Goal: Task Accomplishment & Management: Use online tool/utility

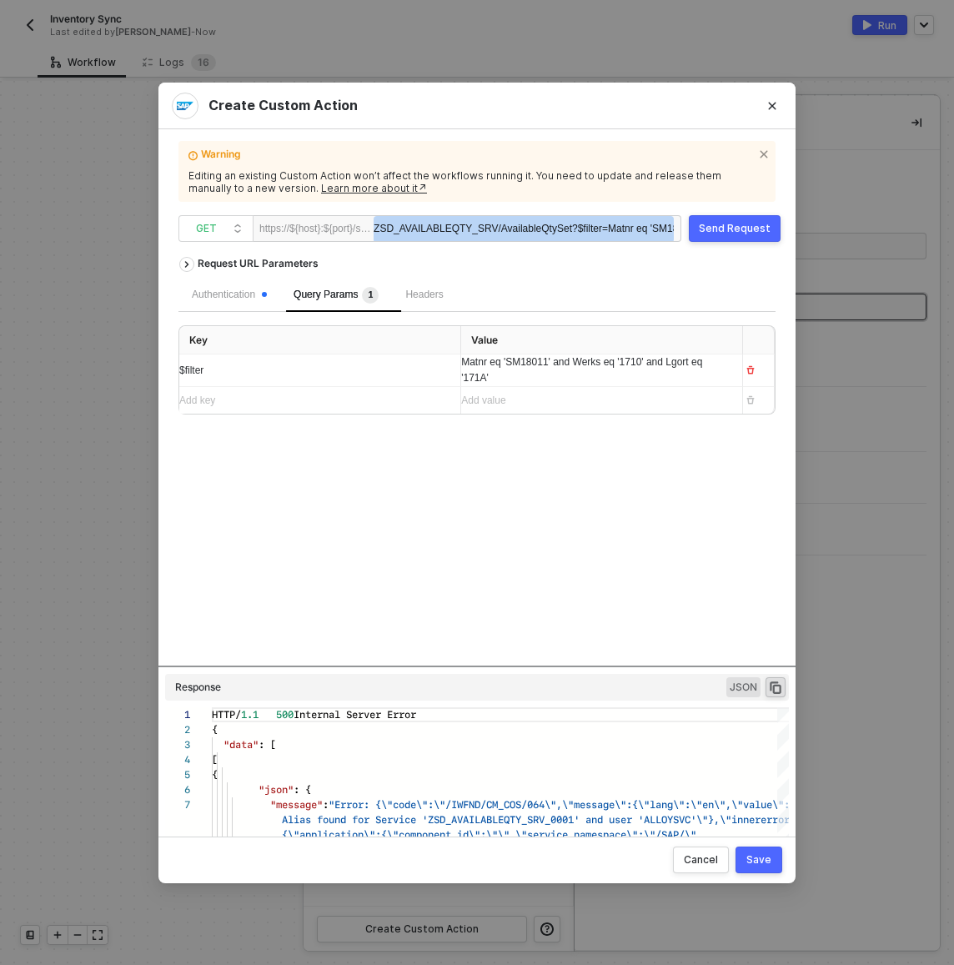
scroll to position [90, 0]
click at [266, 30] on div "Create Custom Action Warning Editing an existing Custom Action won’t affect the…" at bounding box center [477, 482] width 954 height 965
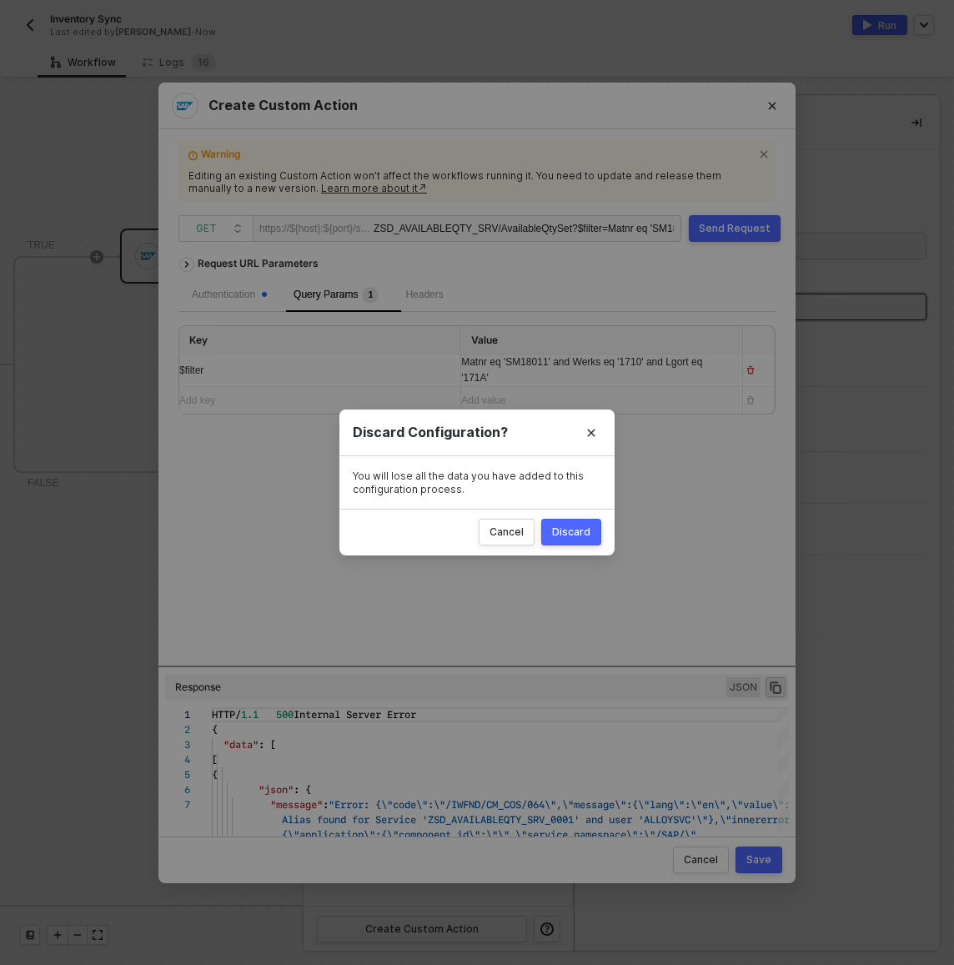
click at [586, 534] on div "Discard" at bounding box center [571, 531] width 38 height 13
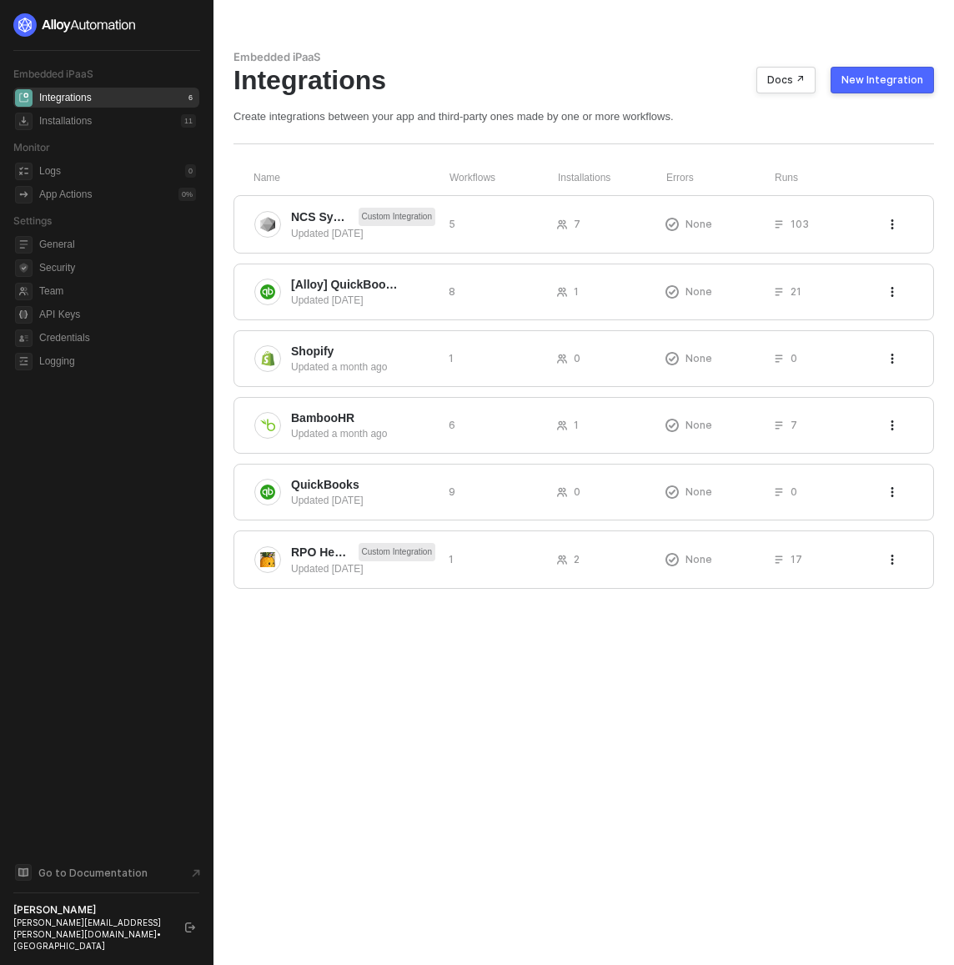
click at [666, 53] on div "Embedded iPaaS" at bounding box center [584, 57] width 701 height 14
click at [320, 231] on div "Updated 13 days ago" at bounding box center [363, 233] width 144 height 15
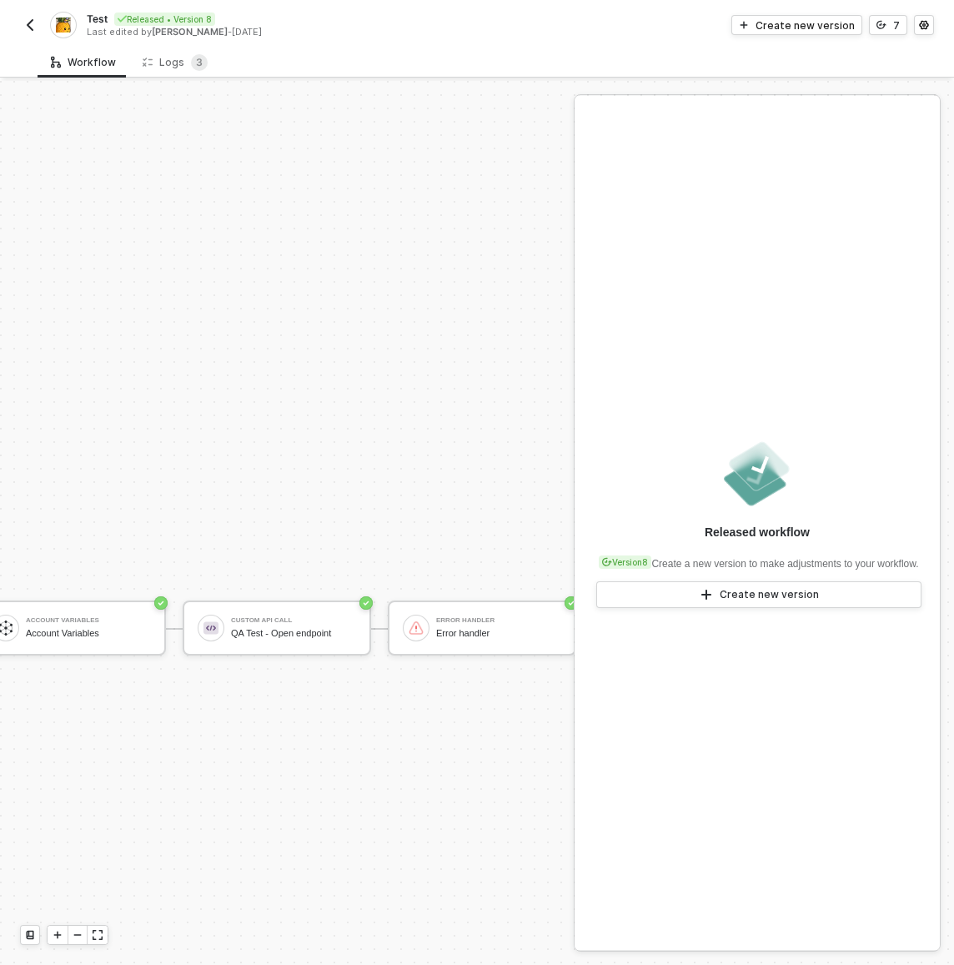
scroll to position [1186, 241]
click at [280, 635] on div "QA Test - Open endpoint" at bounding box center [300, 633] width 125 height 11
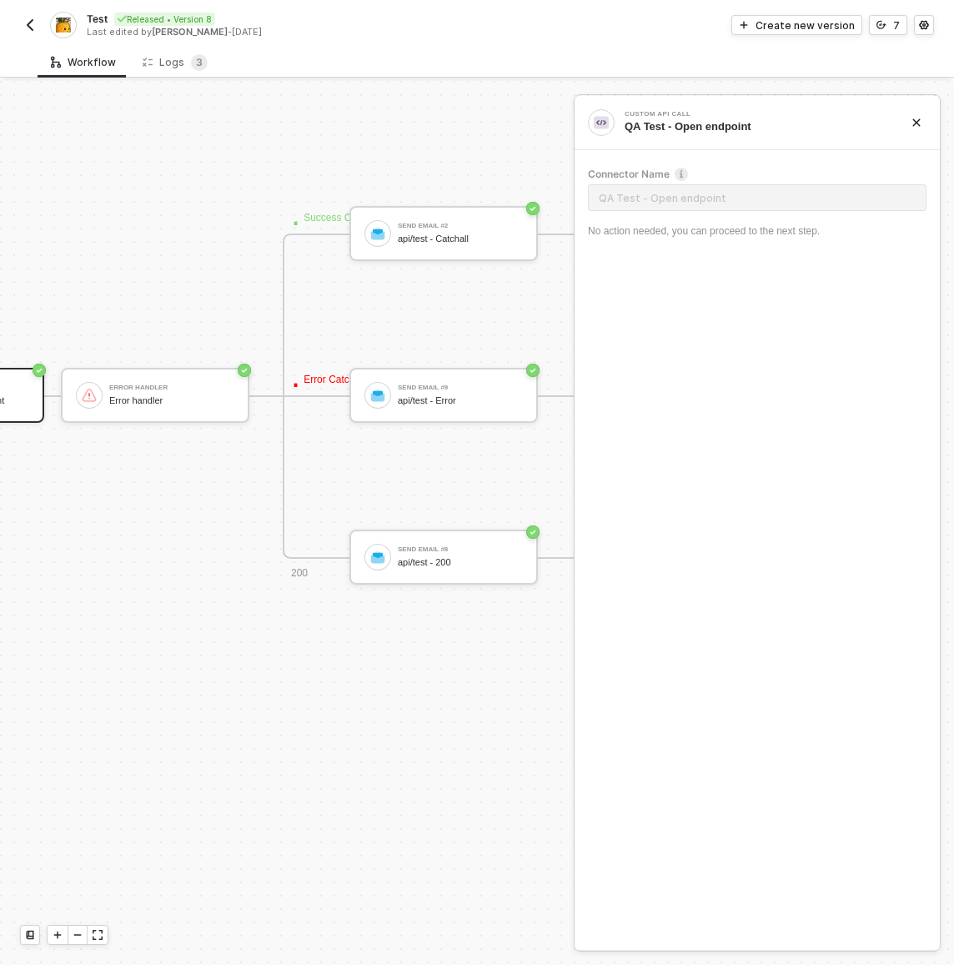
scroll to position [1419, 1108]
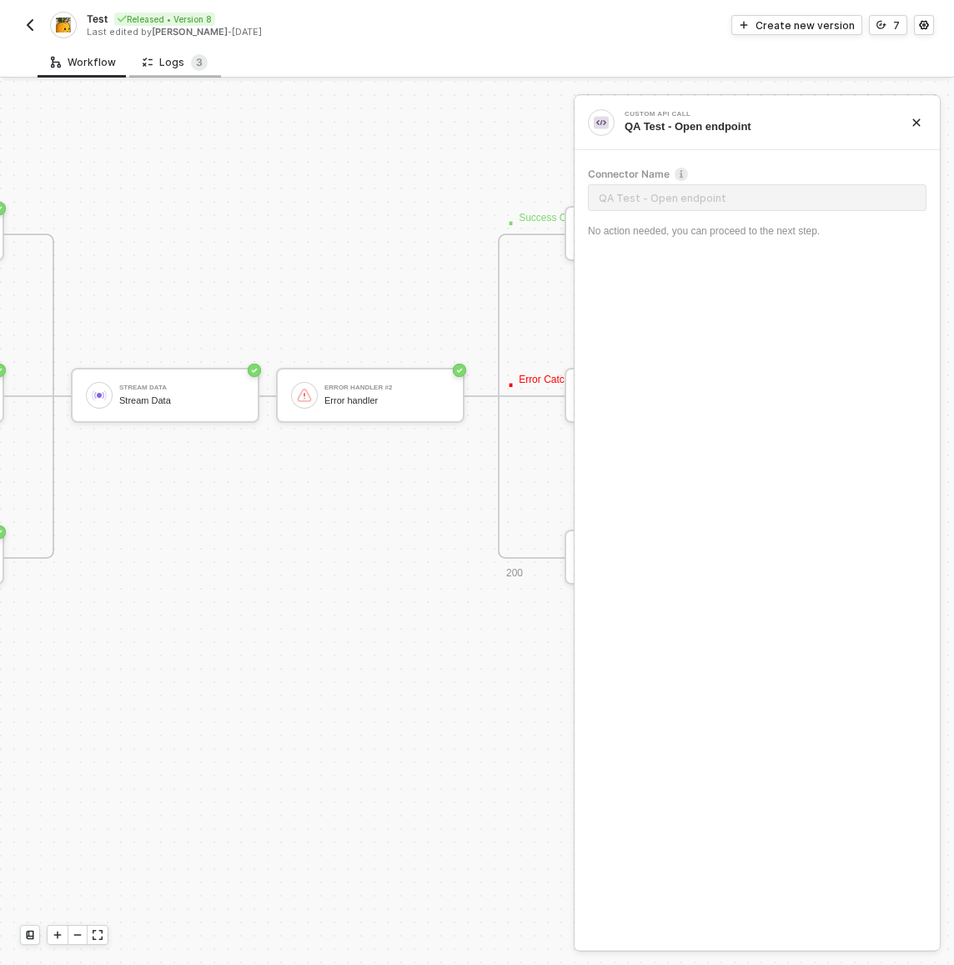
click at [204, 64] on div "Logs 3" at bounding box center [175, 62] width 92 height 31
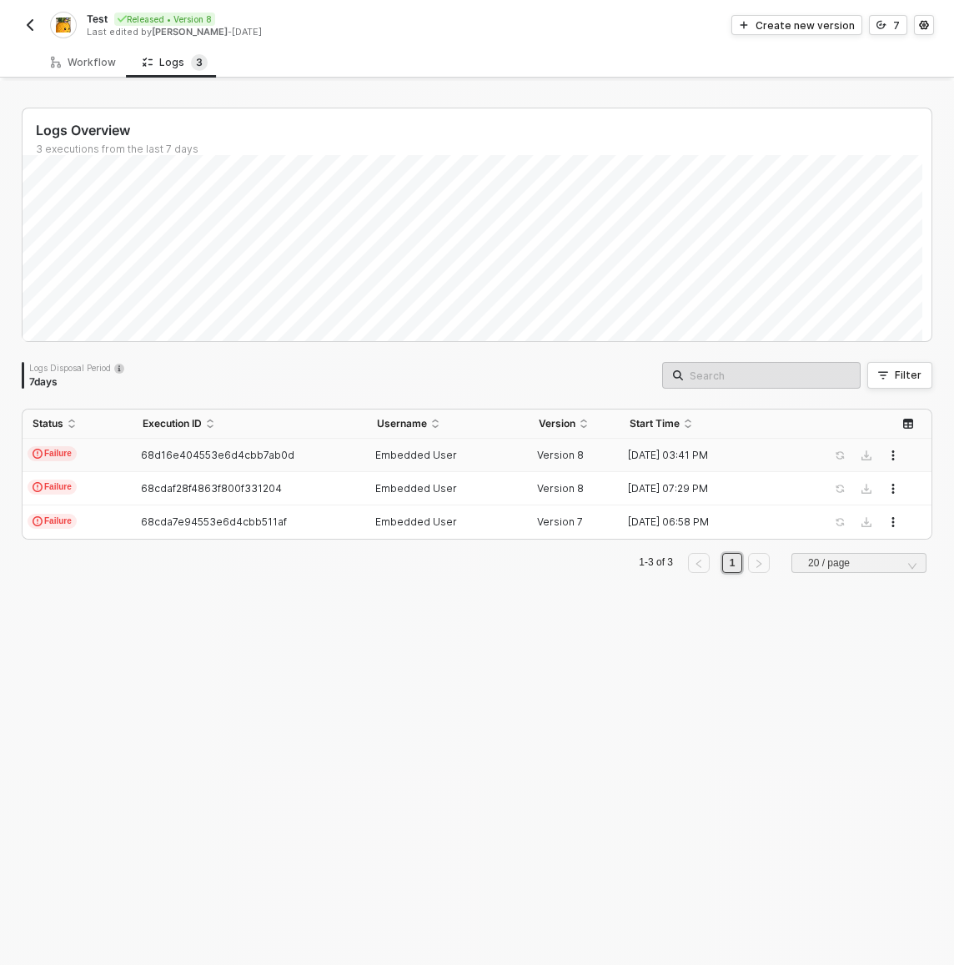
click at [112, 455] on td "Failure" at bounding box center [78, 455] width 110 height 33
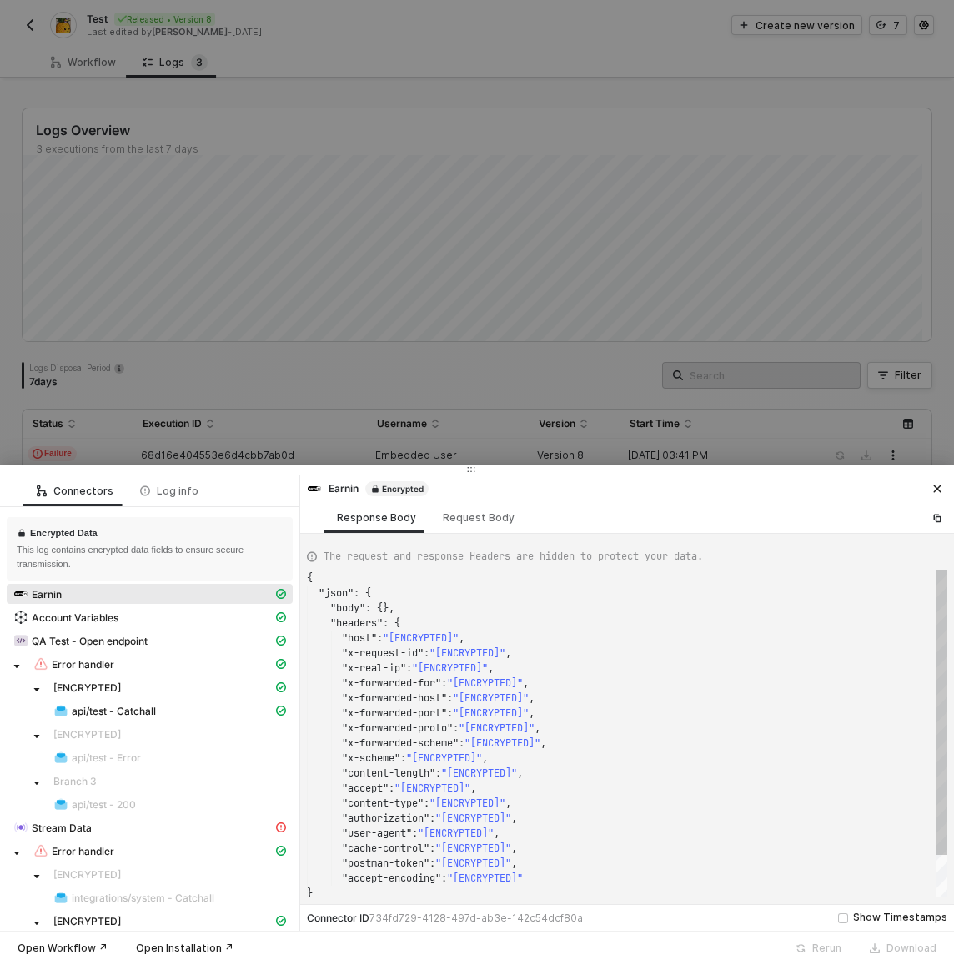
scroll to position [150, 0]
click at [196, 709] on div "api/test - Catchall" at bounding box center [162, 710] width 219 height 15
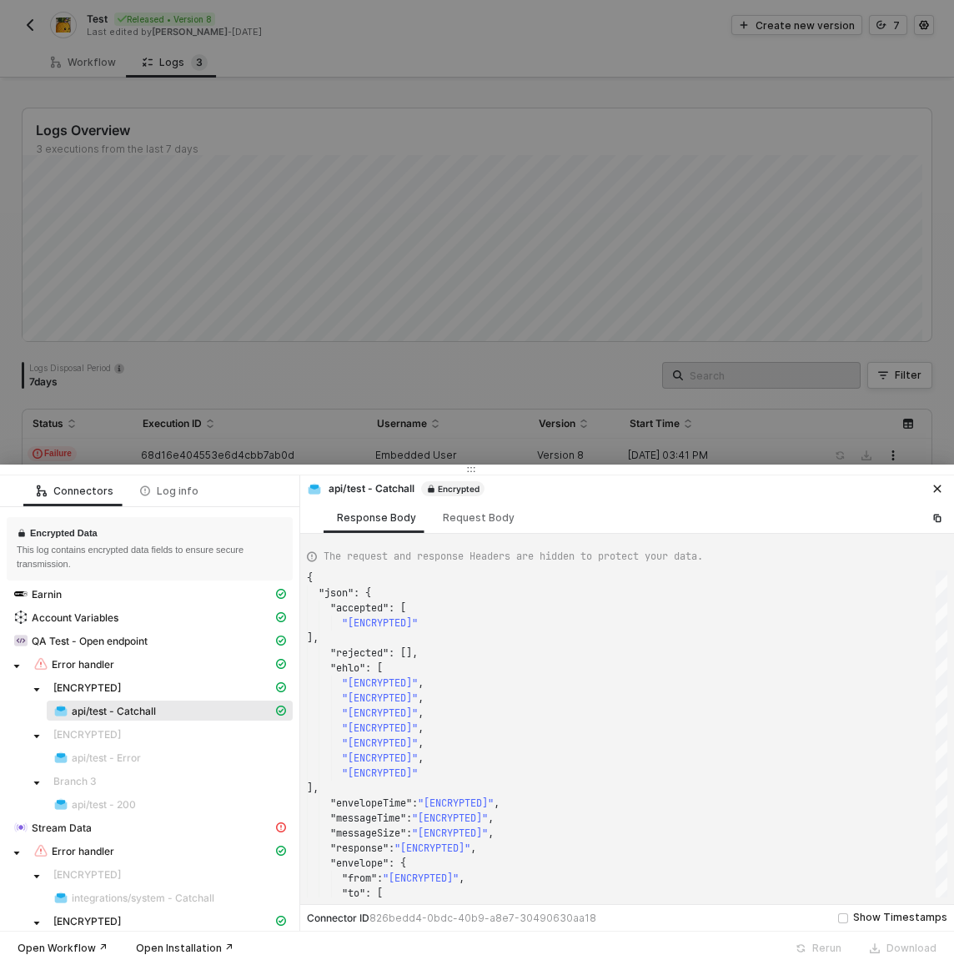
click at [163, 652] on div "QA Test - Open endpoint" at bounding box center [150, 642] width 286 height 23
click at [168, 670] on div "Error handler" at bounding box center [152, 663] width 239 height 15
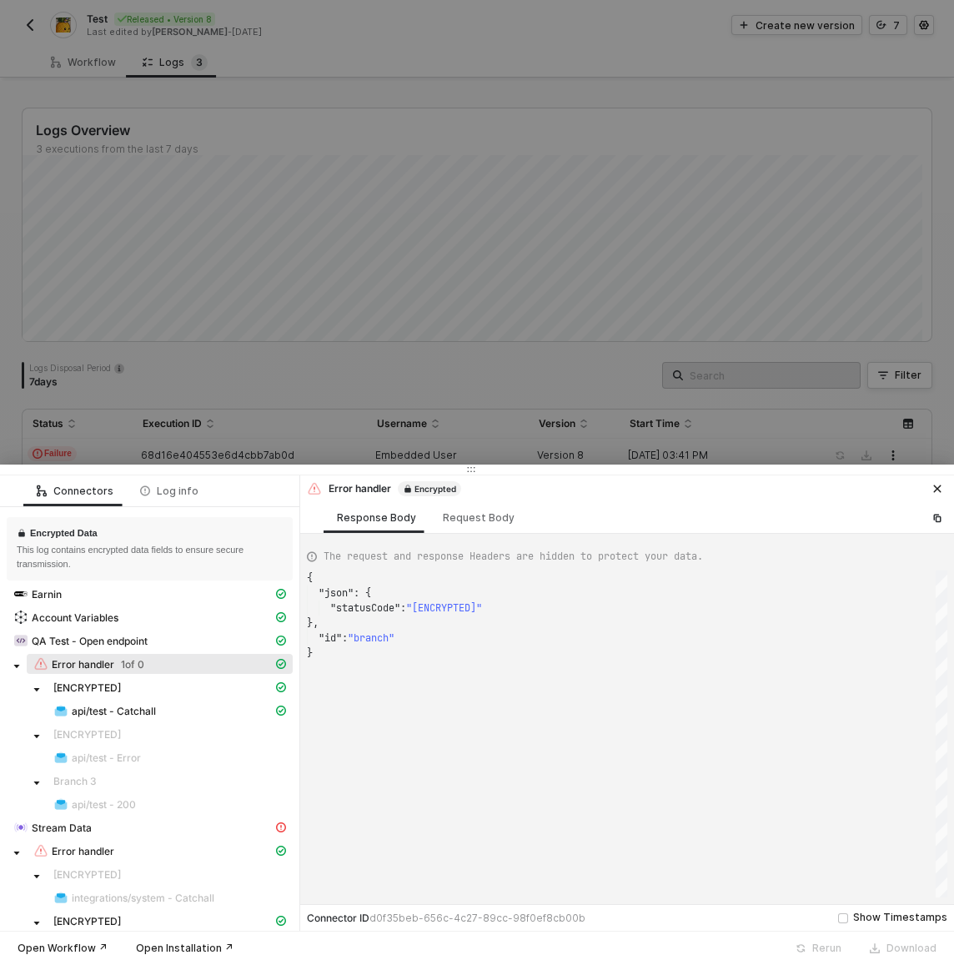
scroll to position [75, 0]
click at [456, 518] on div "Request Body" at bounding box center [479, 517] width 72 height 13
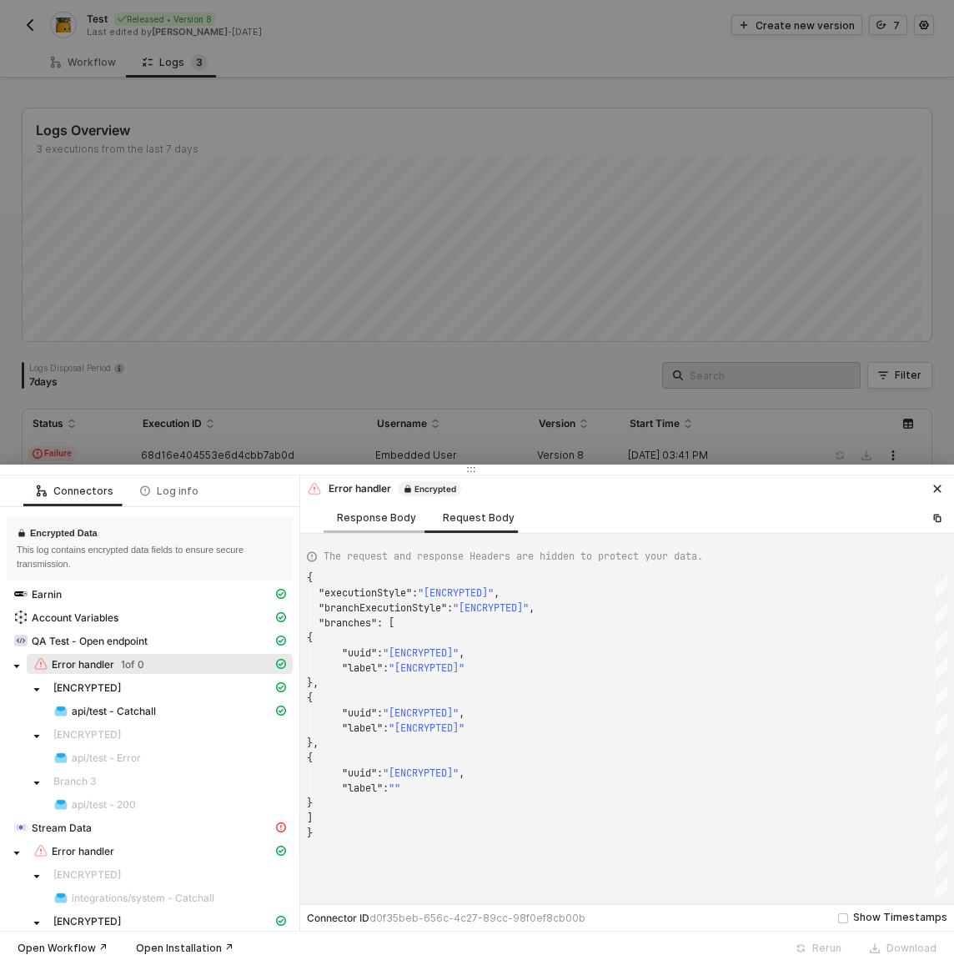
click at [380, 517] on div "Response Body" at bounding box center [376, 517] width 79 height 13
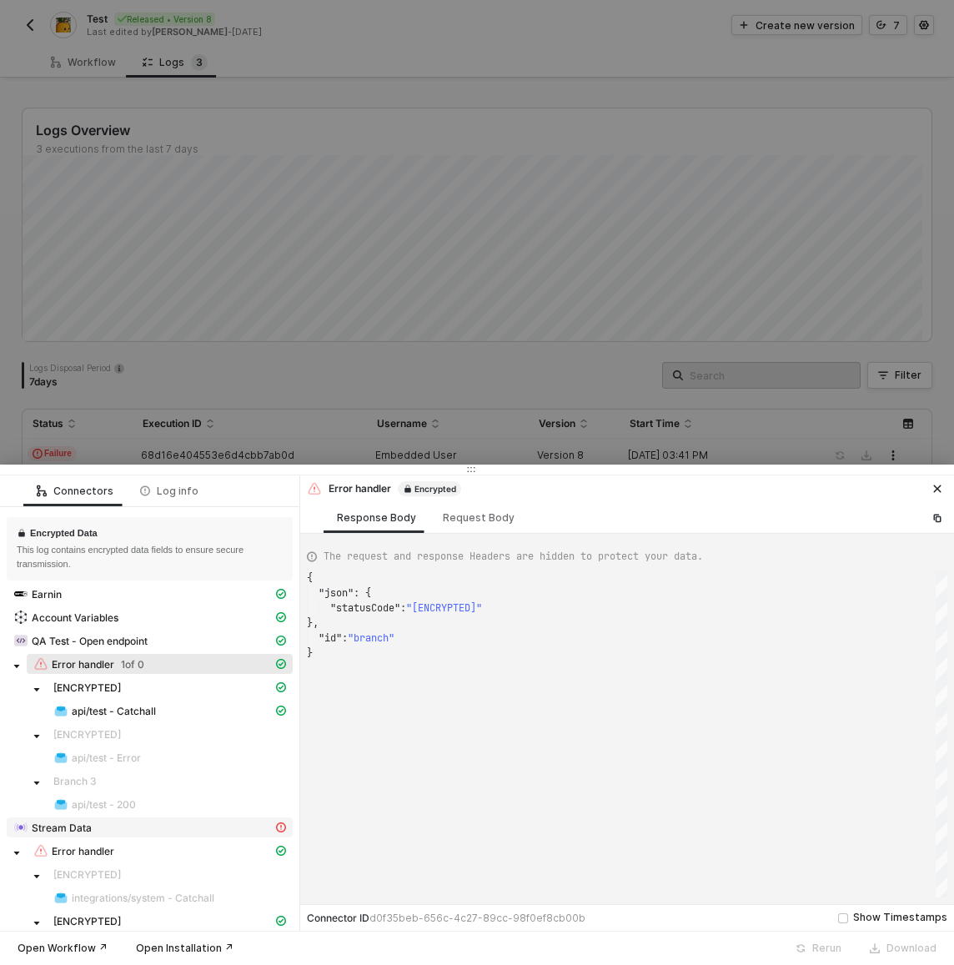
click at [108, 826] on div "Stream Data" at bounding box center [142, 827] width 259 height 15
type textarea "{ "statusCode": 401, "message": "[ENCRYPTED]" }"
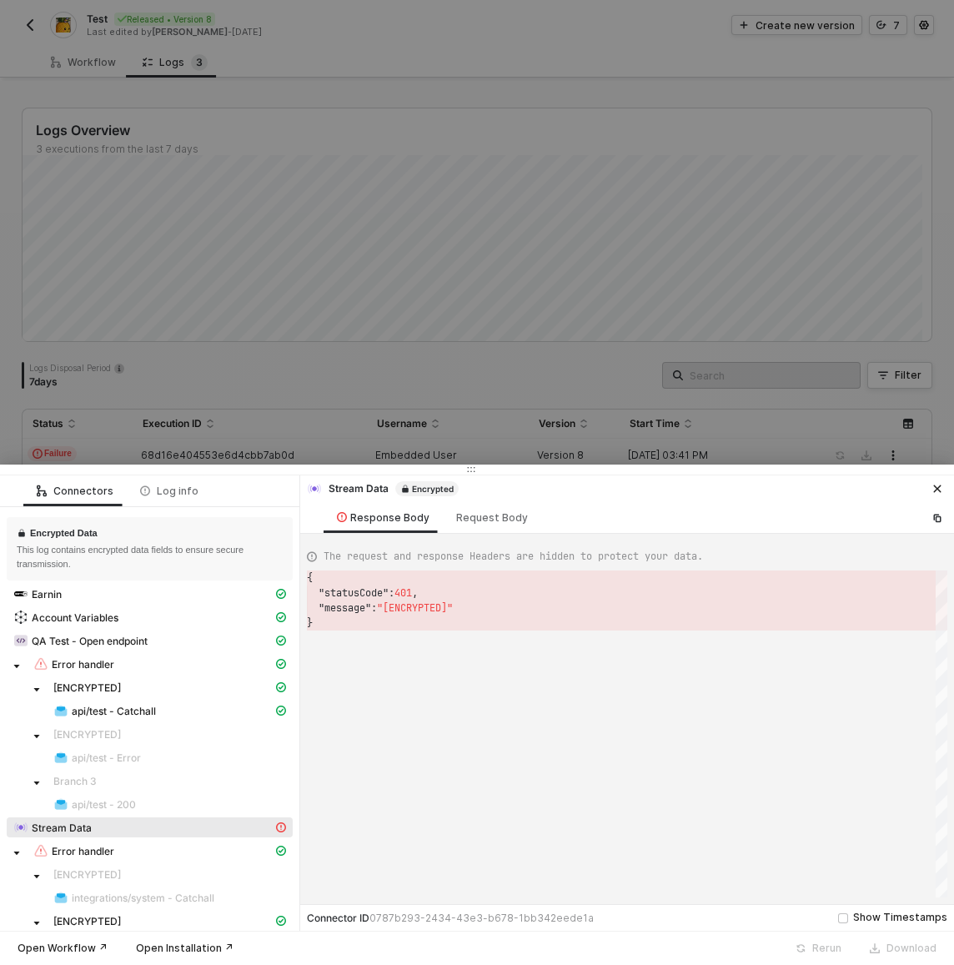
scroll to position [45, 0]
click at [307, 359] on div at bounding box center [477, 482] width 954 height 965
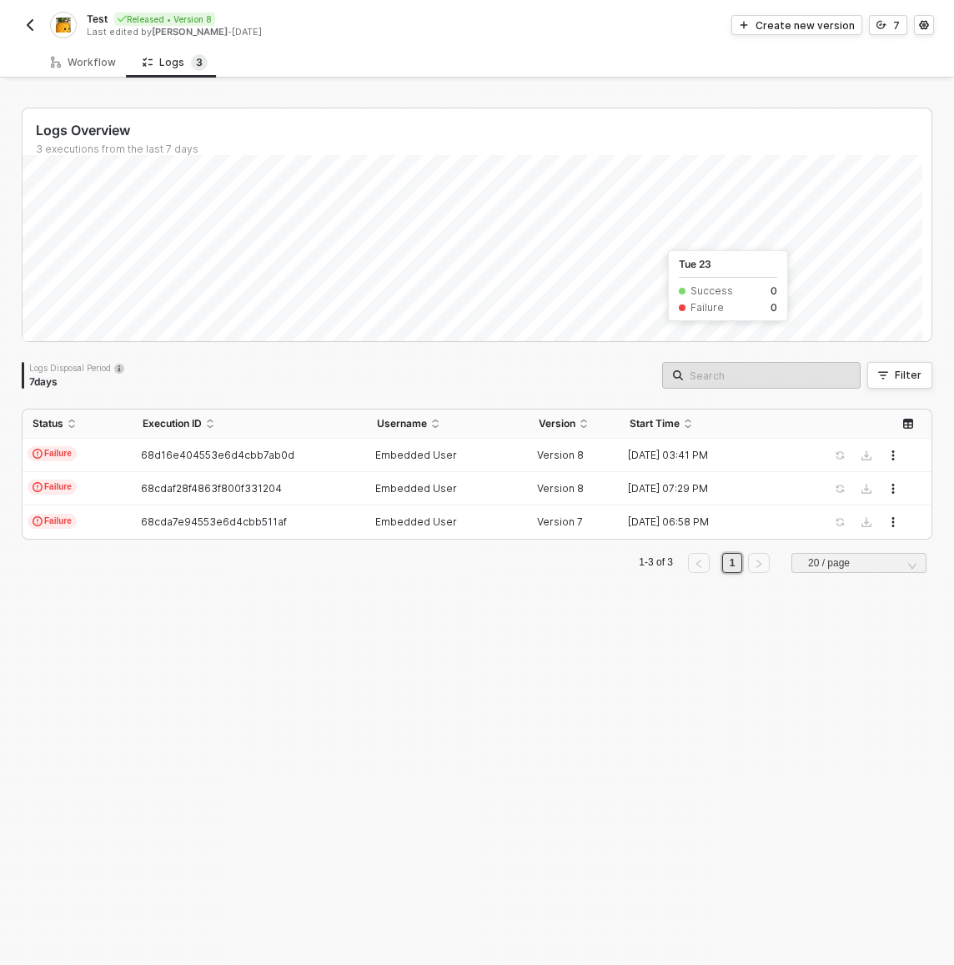
click at [32, 28] on img "button" at bounding box center [29, 24] width 13 height 13
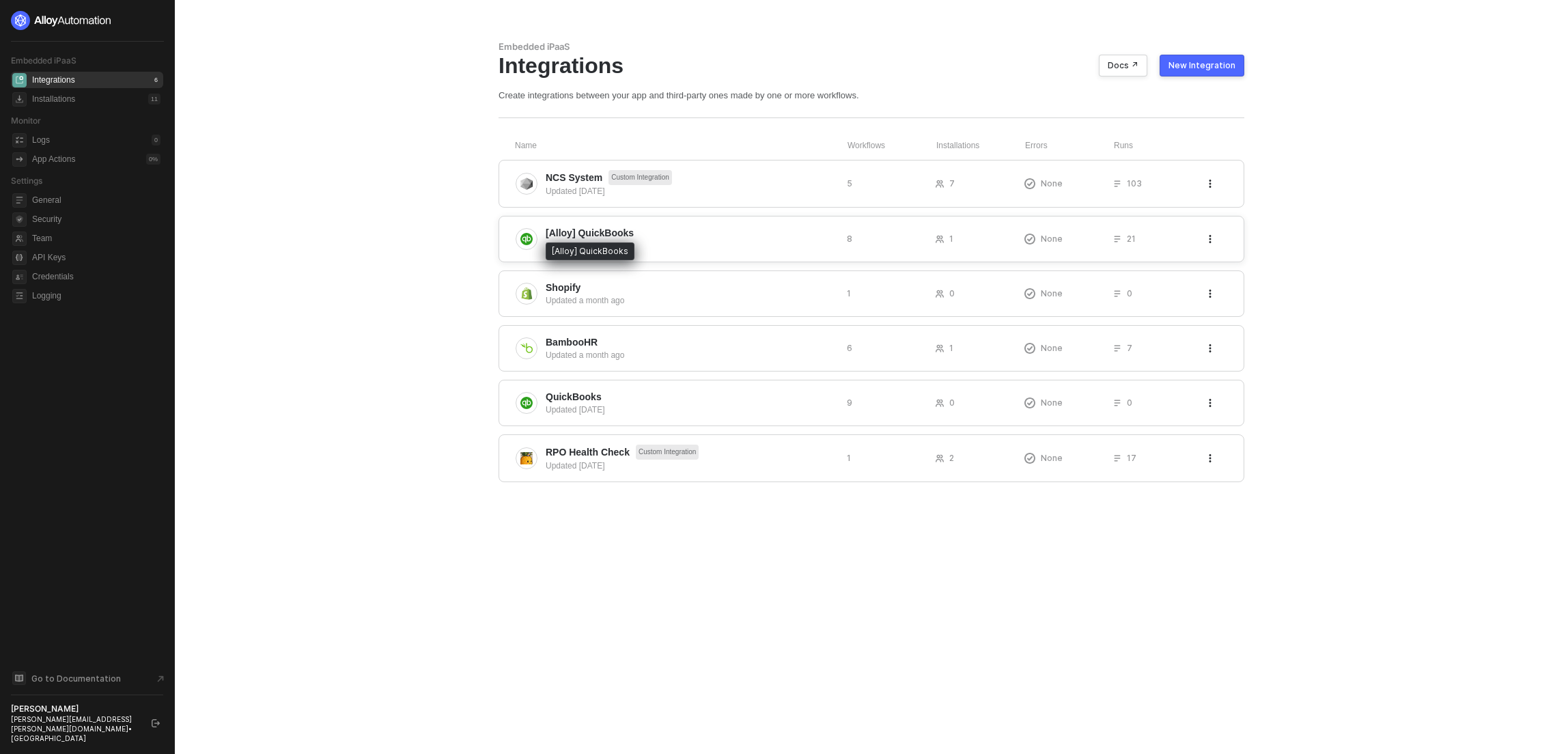
click at [624, 240] on div "Updated 21 days ago" at bounding box center [690, 246] width 290 height 12
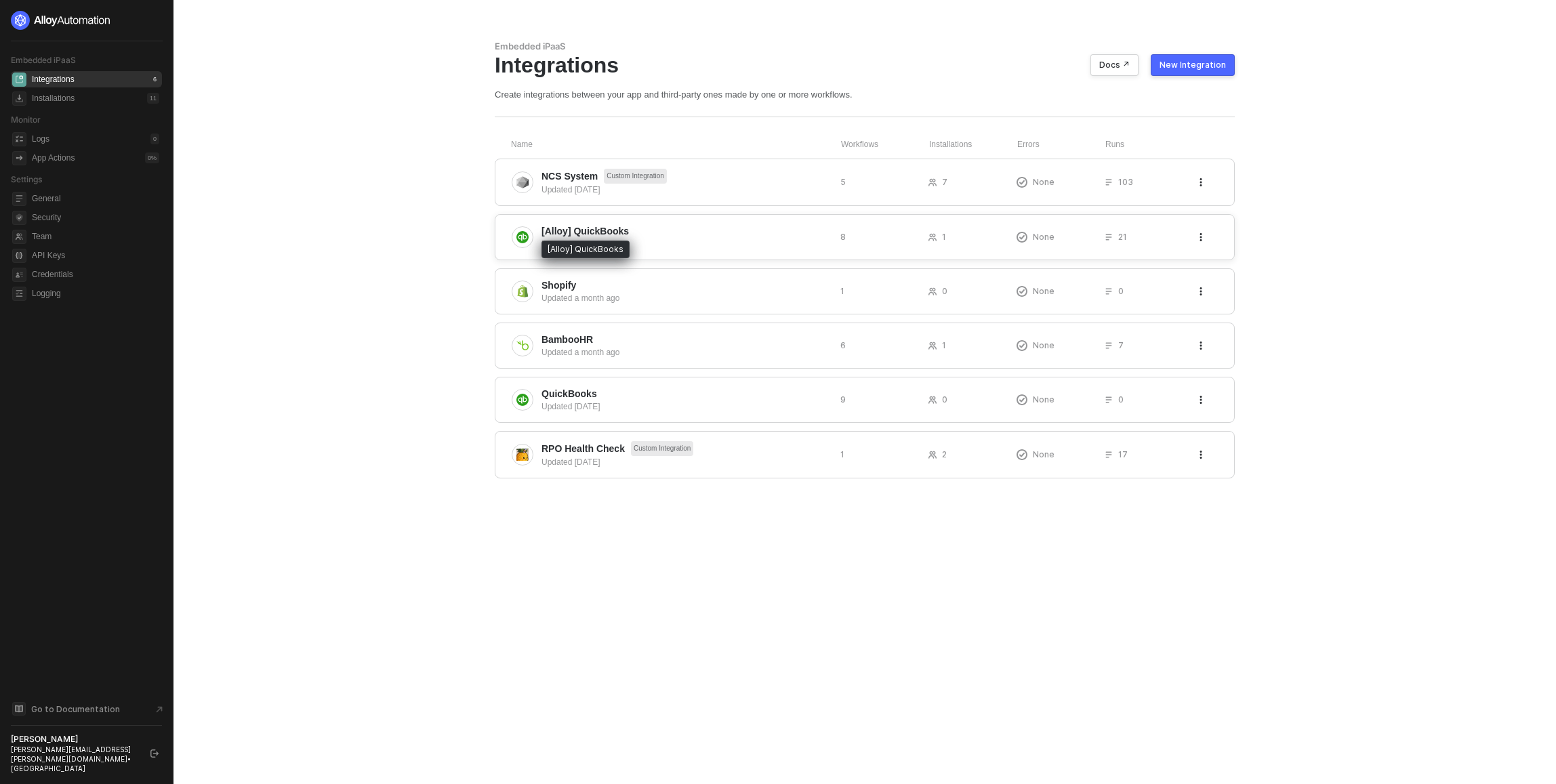
click at [566, 236] on span "[Alloy] QuickBooks" at bounding box center [585, 231] width 88 height 14
